Goal: Task Accomplishment & Management: Use online tool/utility

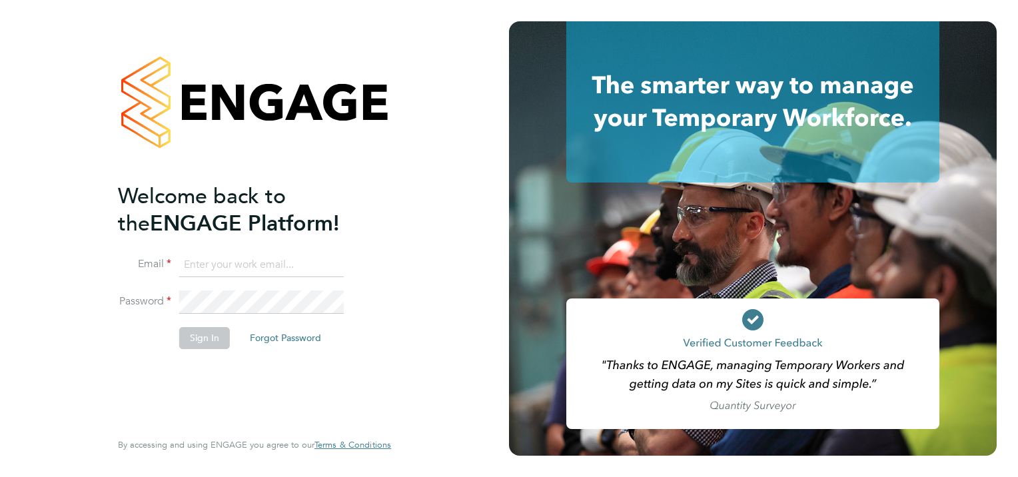
type input "[PERSON_NAME][EMAIL_ADDRESS][PERSON_NAME][DOMAIN_NAME]"
click at [201, 335] on button "Sign In" at bounding box center [204, 337] width 51 height 21
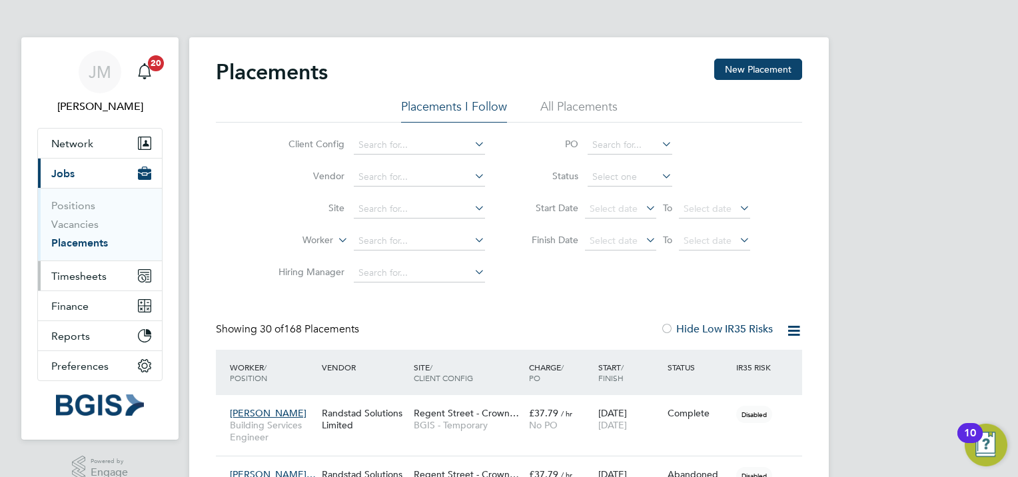
click at [81, 272] on span "Timesheets" at bounding box center [78, 276] width 55 height 13
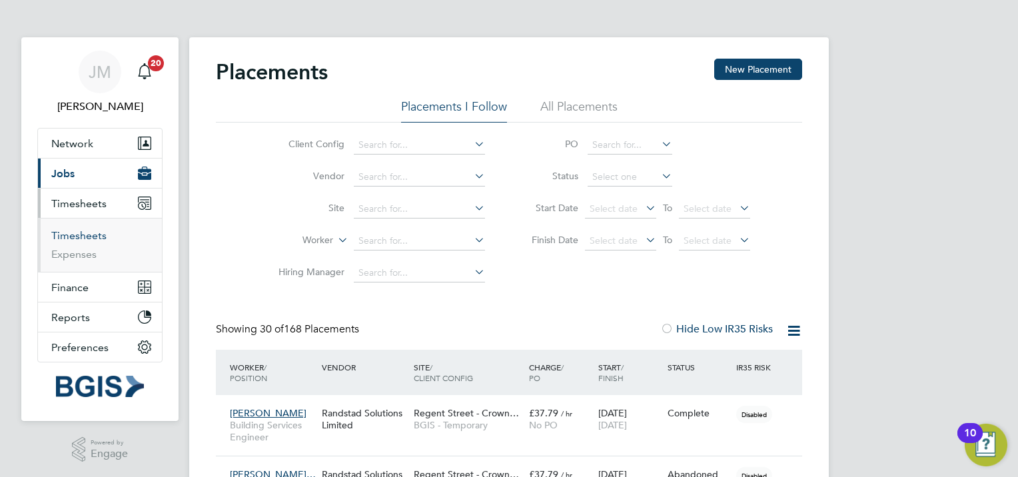
click at [80, 232] on link "Timesheets" at bounding box center [78, 235] width 55 height 13
